Goal: Navigation & Orientation: Find specific page/section

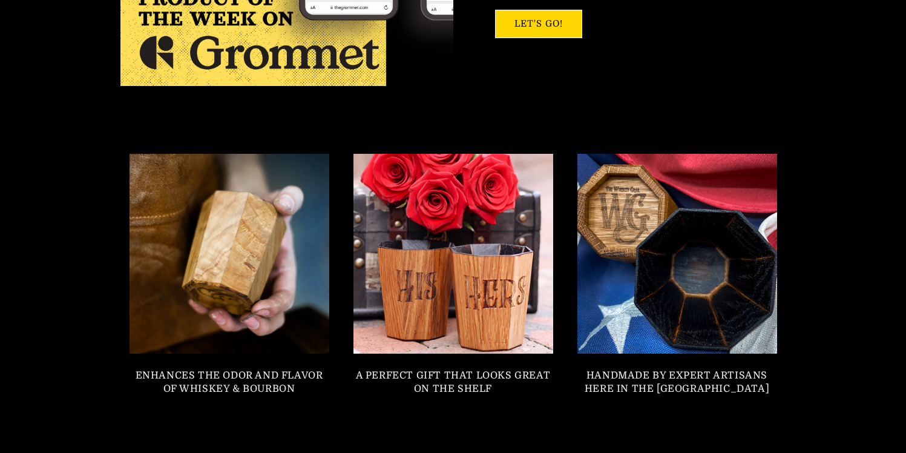
scroll to position [951, 0]
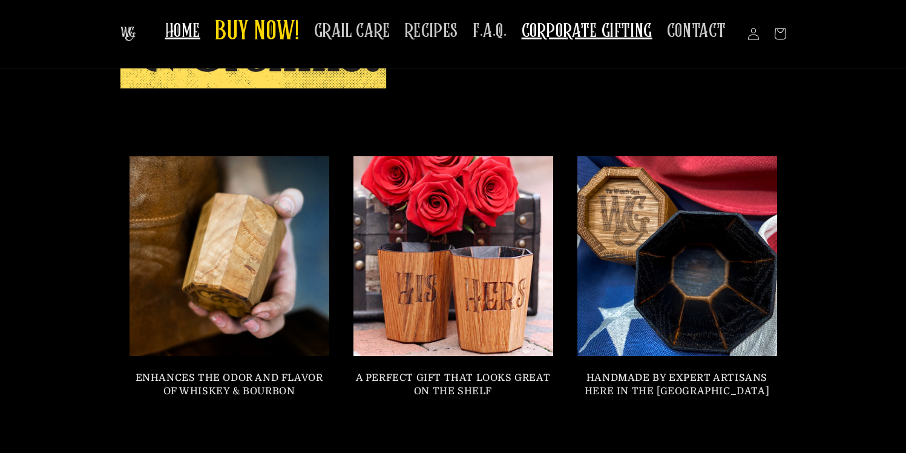
click at [594, 32] on span "CORPORATE GIFTING" at bounding box center [587, 31] width 131 height 24
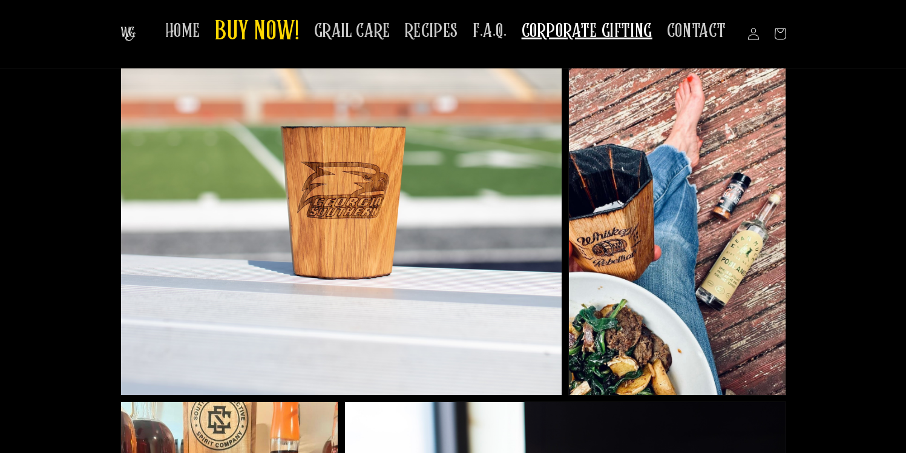
scroll to position [378, 0]
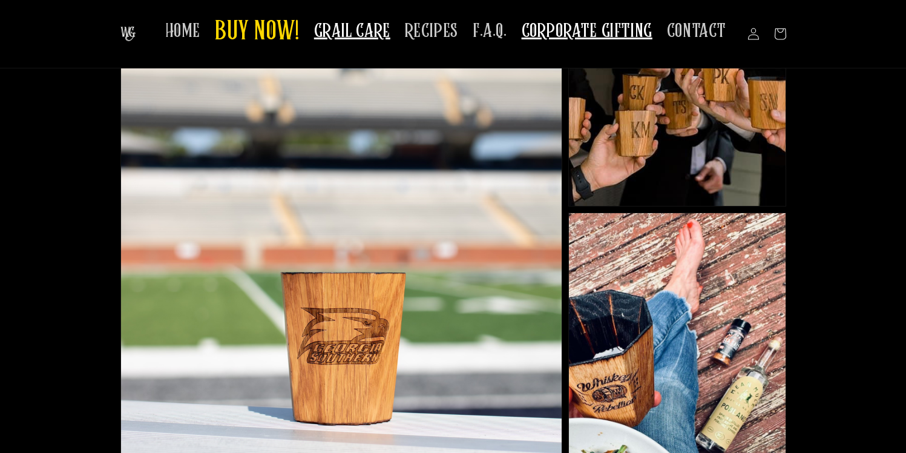
click at [359, 22] on span "GRAIL CARE" at bounding box center [352, 31] width 76 height 24
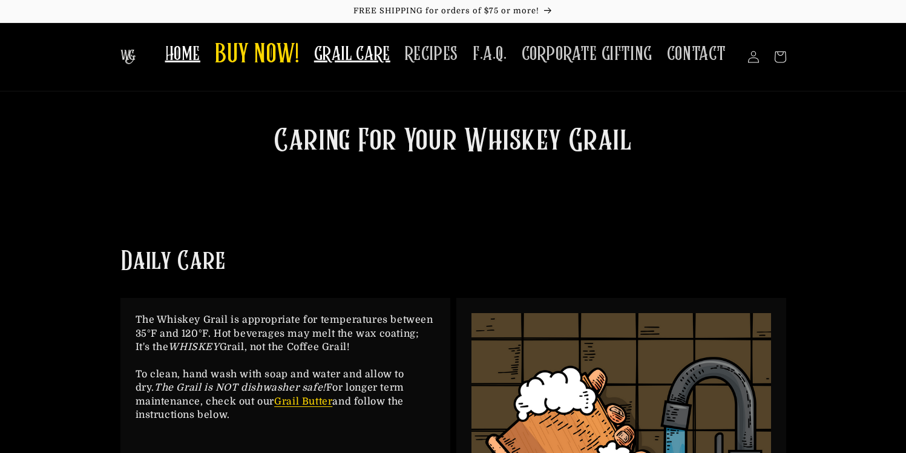
click at [184, 52] on span "HOME" at bounding box center [182, 54] width 35 height 24
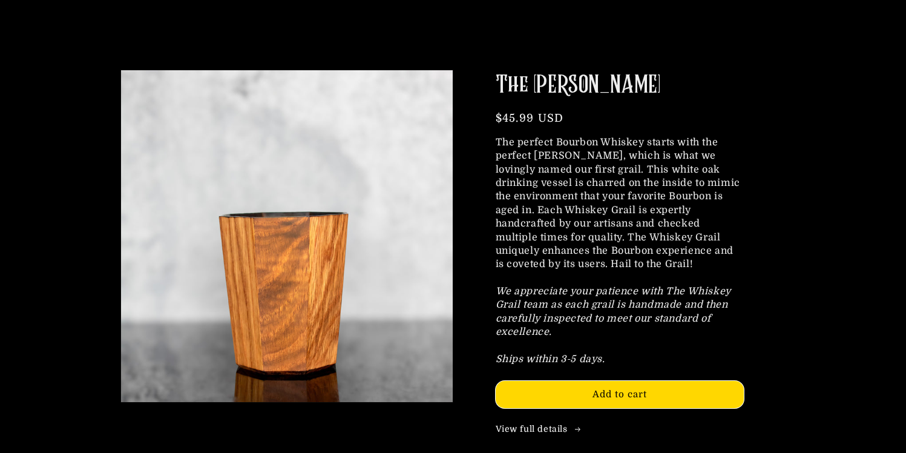
scroll to position [1348, 0]
